Goal: Find specific page/section: Find specific page/section

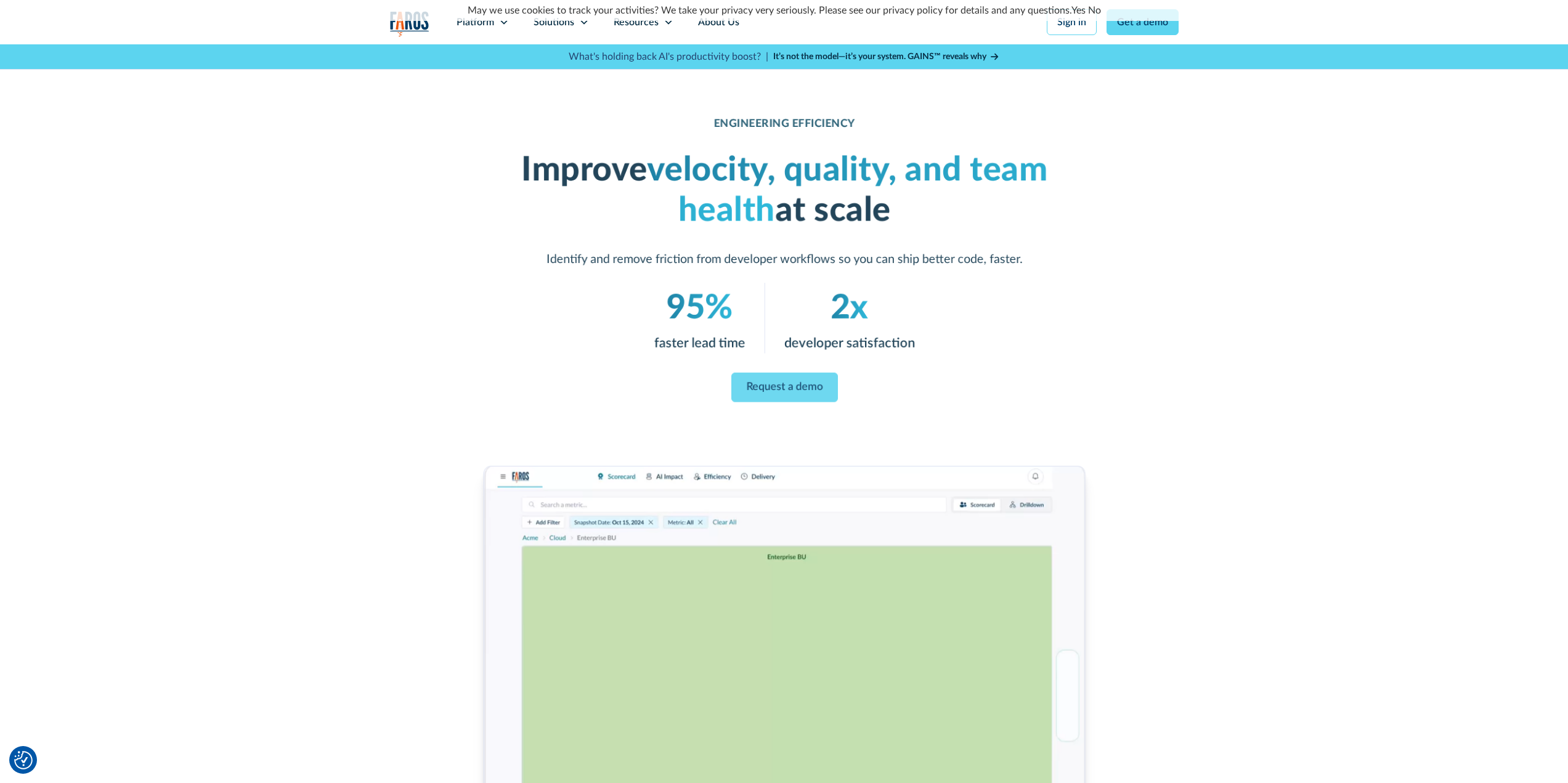
click at [411, 33] on img "home" at bounding box center [410, 24] width 40 height 26
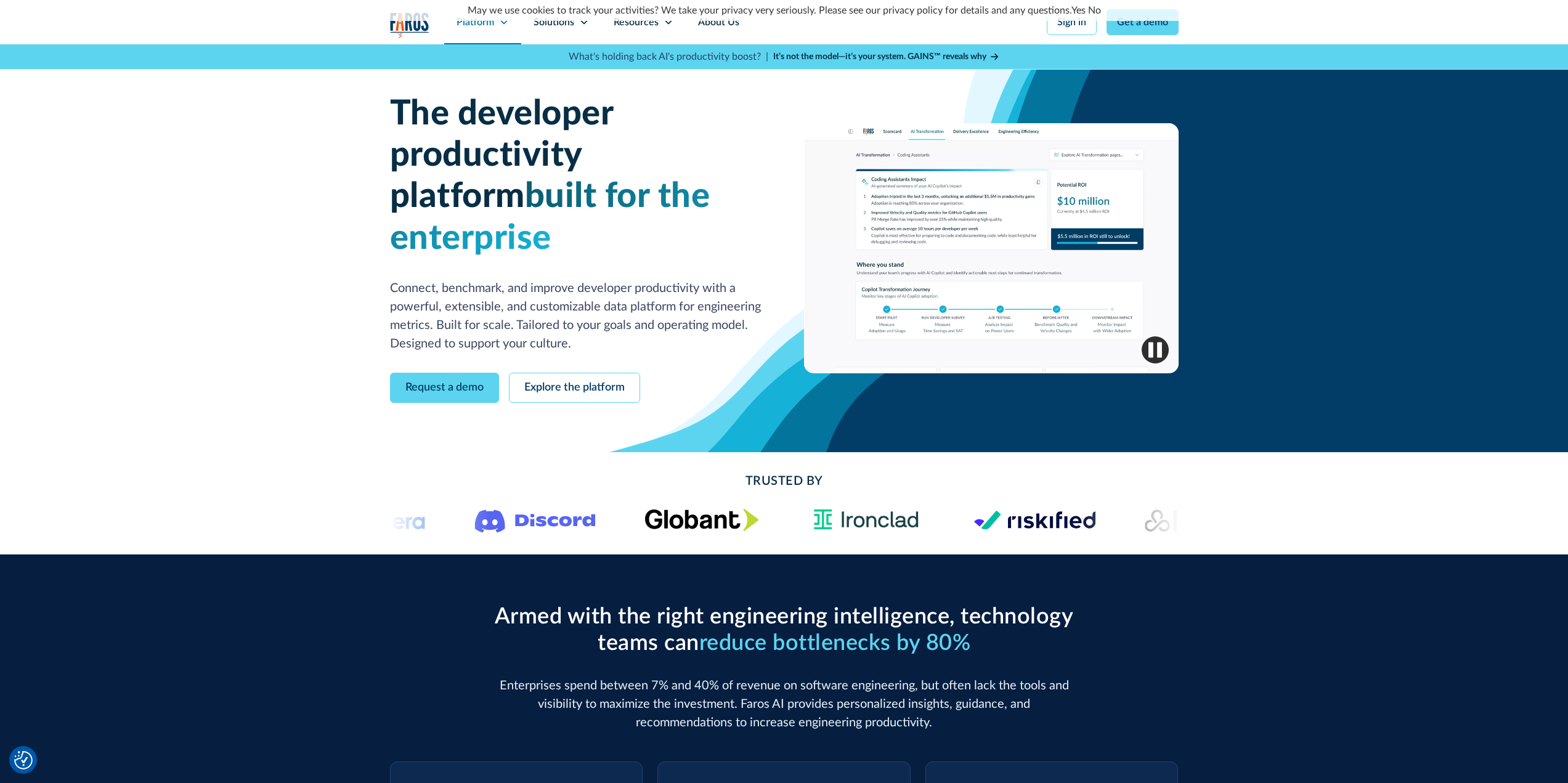
click at [499, 29] on div "Platform" at bounding box center [483, 22] width 77 height 44
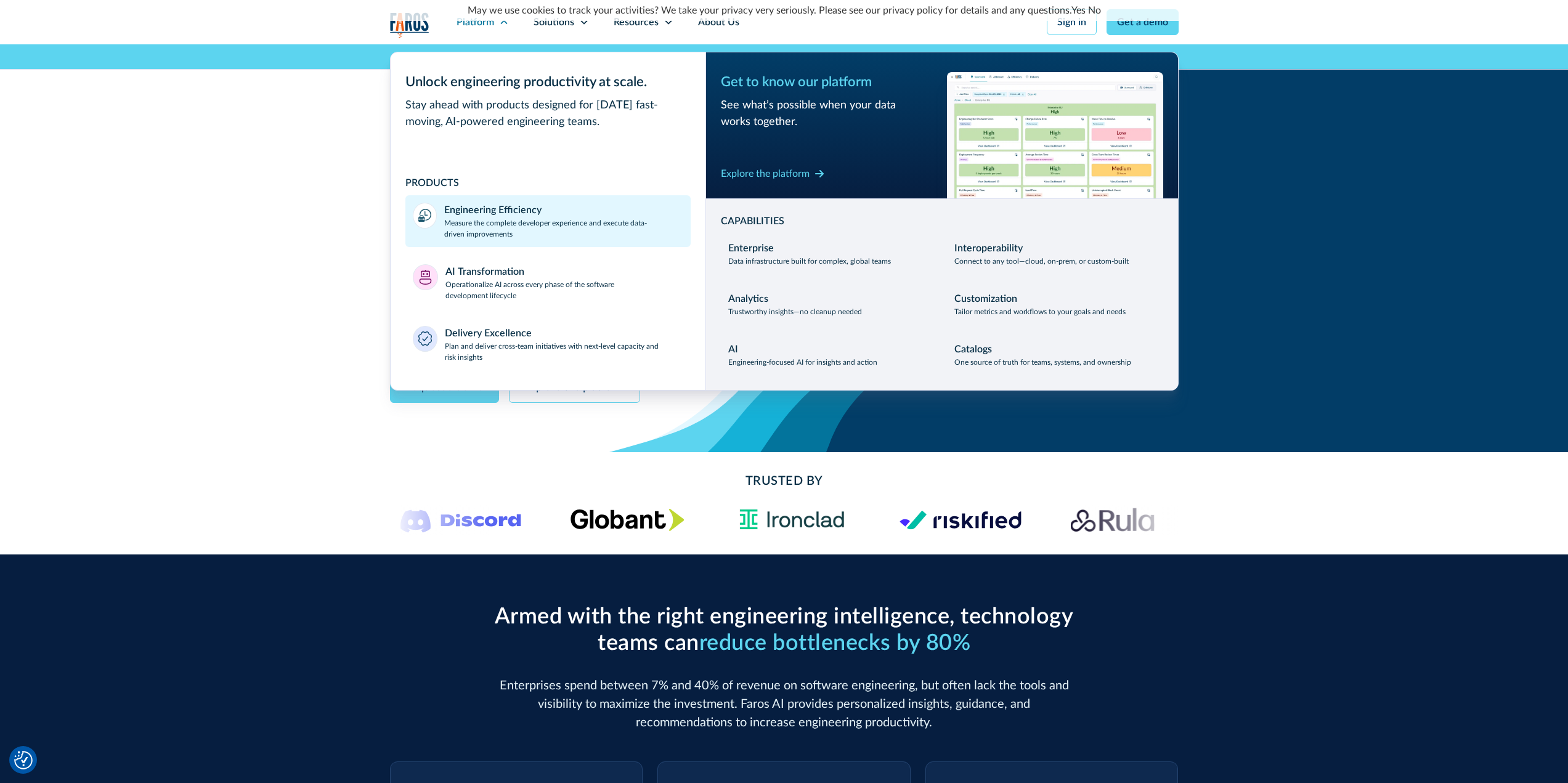
click at [490, 213] on div "Engineering Efficiency" at bounding box center [493, 210] width 98 height 15
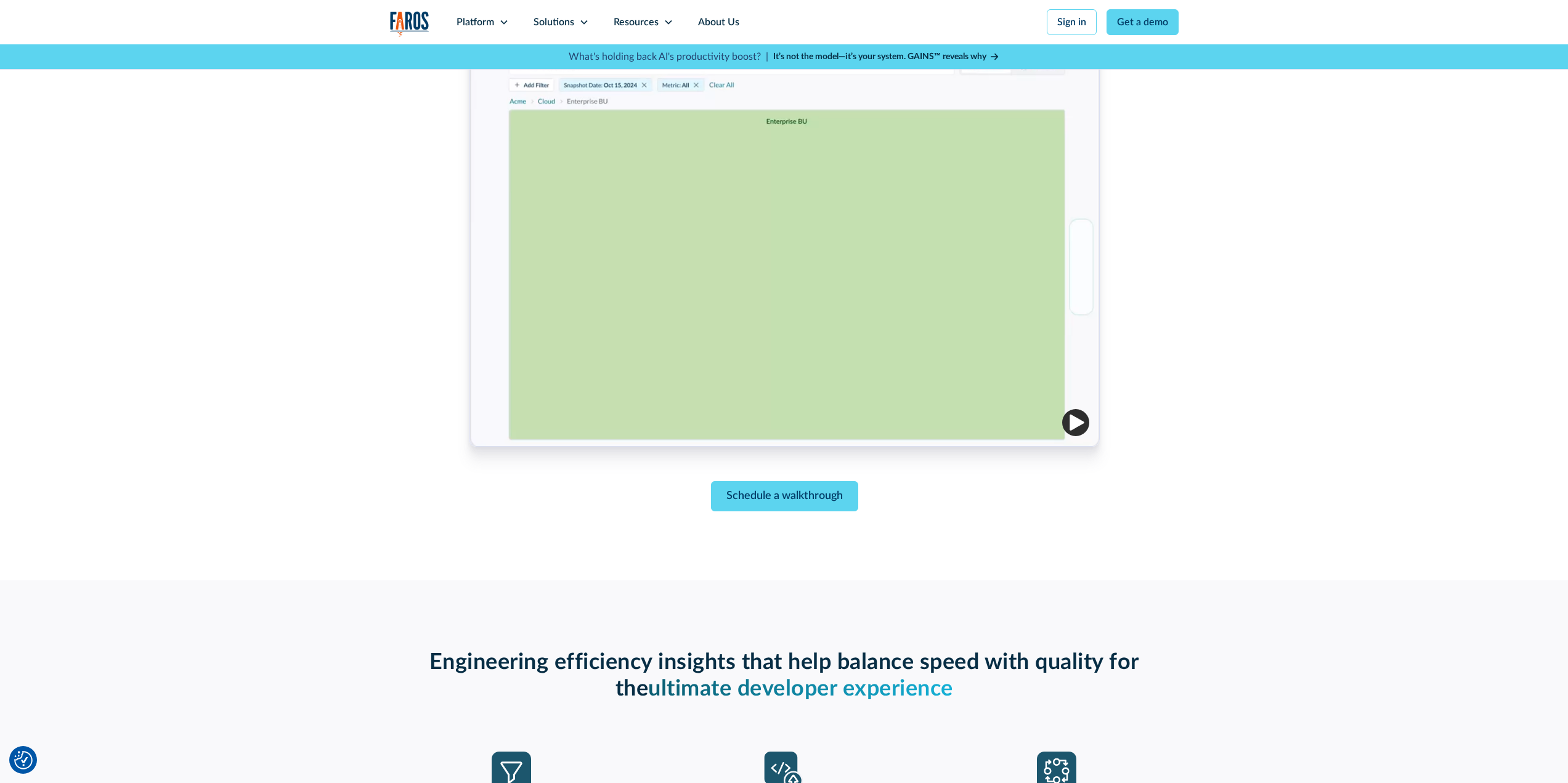
scroll to position [370, 0]
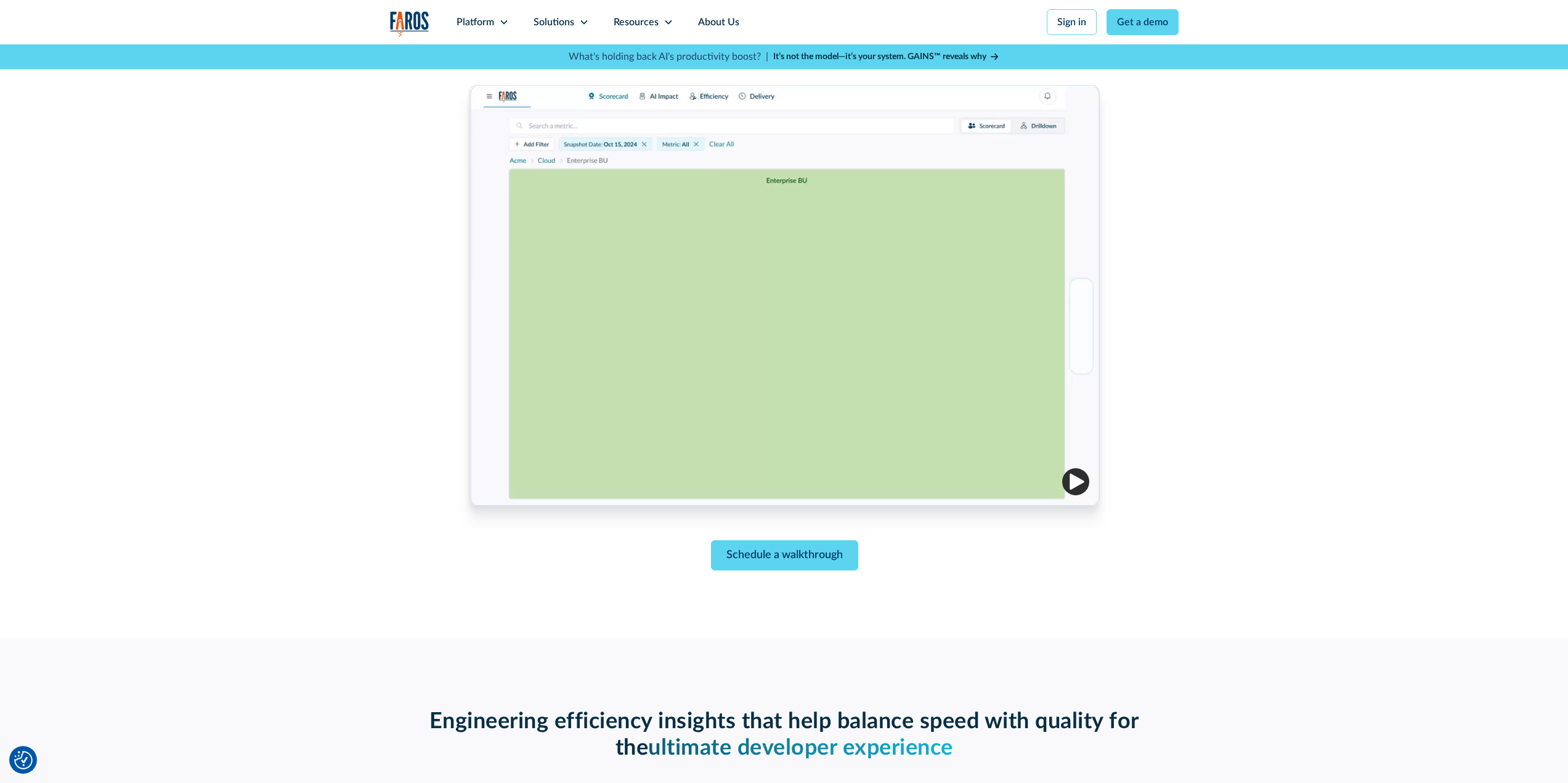
click at [1070, 482] on img "button" at bounding box center [1076, 482] width 27 height 27
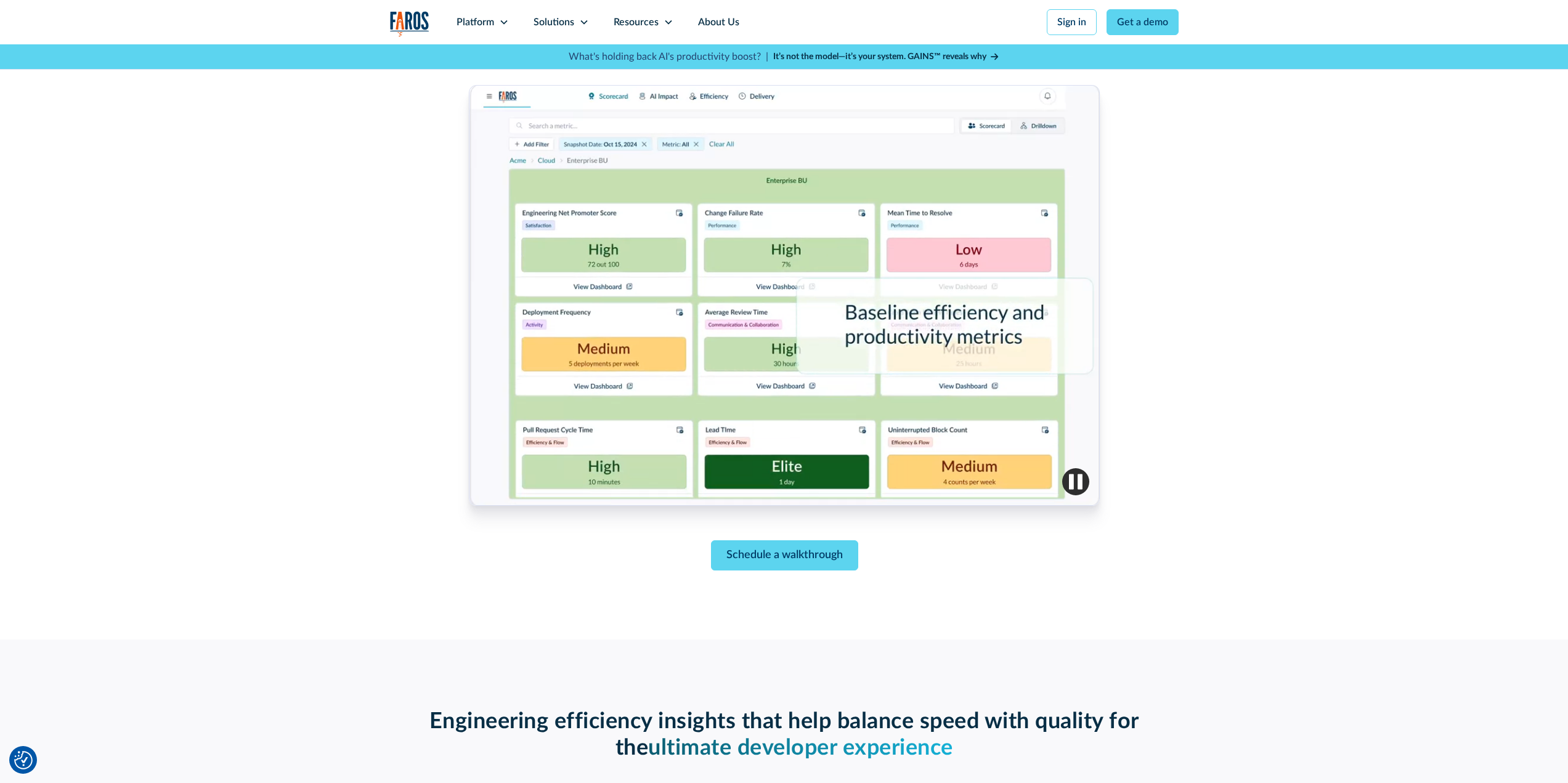
click at [1073, 488] on img "button" at bounding box center [1076, 482] width 27 height 27
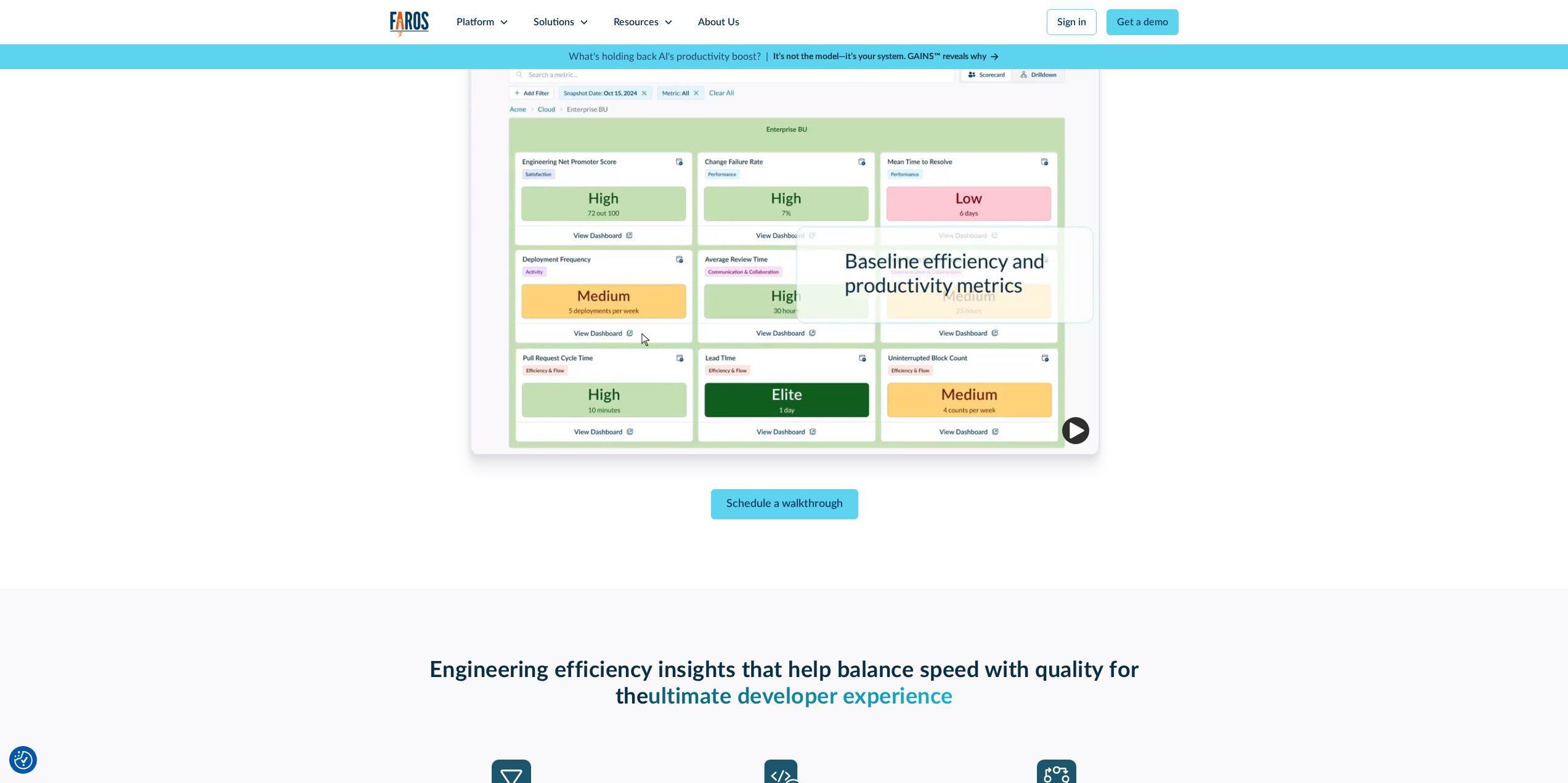
scroll to position [493, 0]
